Goal: Use online tool/utility: Utilize a website feature to perform a specific function

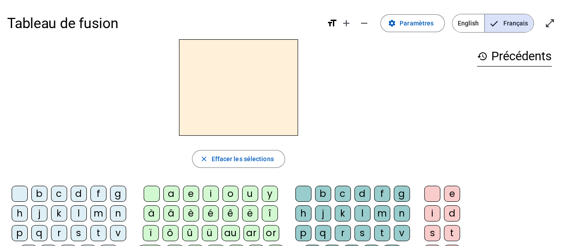
click at [76, 230] on div "s" at bounding box center [79, 233] width 16 height 16
click at [249, 194] on div "u" at bounding box center [250, 194] width 16 height 16
click at [45, 193] on div "b" at bounding box center [39, 194] width 16 height 16
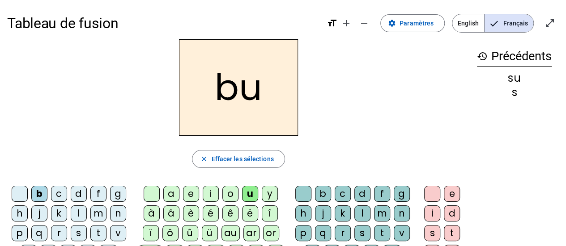
click at [77, 213] on div "l" at bounding box center [79, 214] width 16 height 16
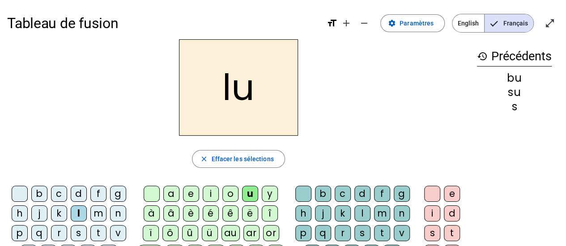
drag, startPoint x: 79, startPoint y: 196, endPoint x: 78, endPoint y: 183, distance: 13.4
click at [79, 195] on div "d" at bounding box center [79, 194] width 16 height 16
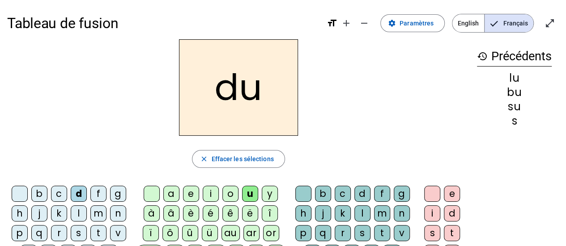
click at [96, 234] on div "t" at bounding box center [98, 233] width 16 height 16
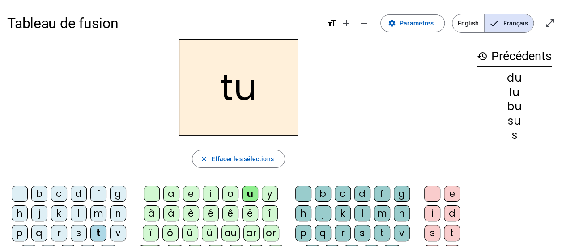
drag, startPoint x: 168, startPoint y: 192, endPoint x: 154, endPoint y: 172, distance: 24.4
click at [168, 193] on div "a" at bounding box center [171, 194] width 16 height 16
click at [77, 232] on div "s" at bounding box center [79, 233] width 16 height 16
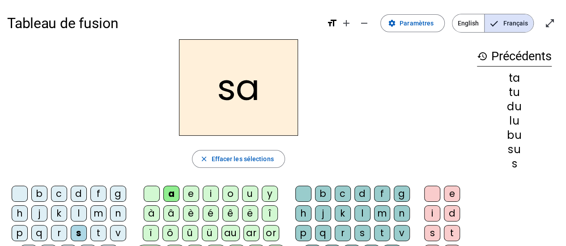
click at [97, 213] on div "m" at bounding box center [98, 214] width 16 height 16
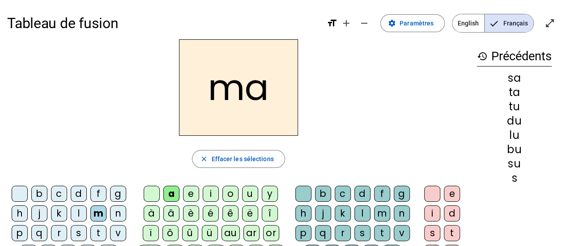
click at [78, 218] on div "l" at bounding box center [79, 214] width 16 height 16
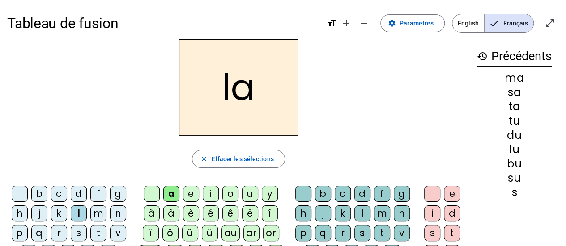
click at [188, 196] on div "e" at bounding box center [191, 194] width 16 height 16
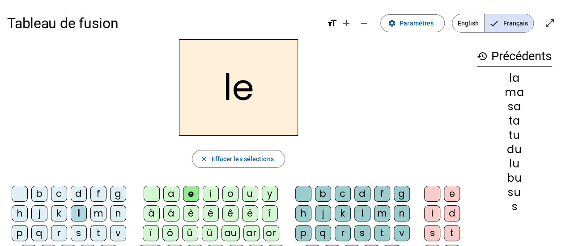
click at [78, 230] on div "s" at bounding box center [79, 233] width 16 height 16
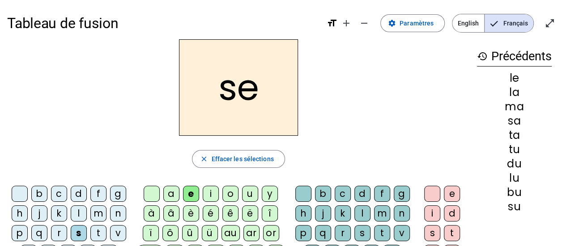
click at [213, 192] on div "i" at bounding box center [211, 194] width 16 height 16
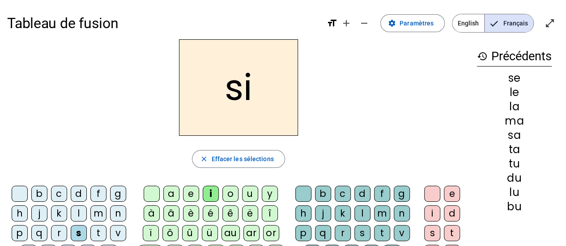
click at [115, 214] on div "n" at bounding box center [118, 214] width 16 height 16
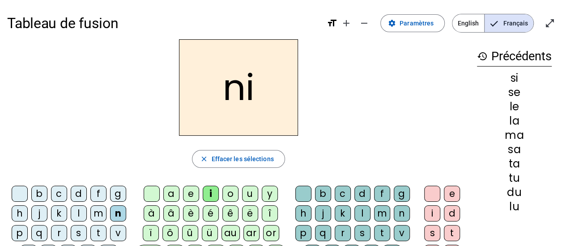
click at [22, 229] on div "p" at bounding box center [20, 233] width 16 height 16
